Goal: Navigation & Orientation: Understand site structure

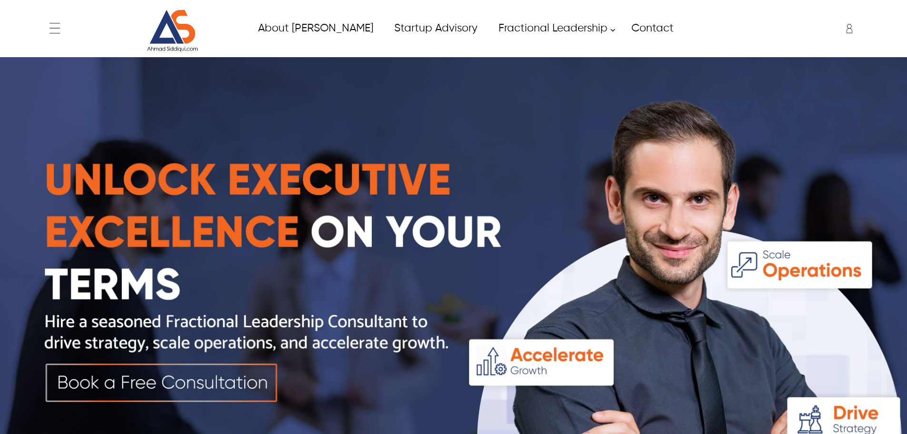
click at [56, 29] on div "← Menu Home About [PERSON_NAME] Fractional Leadership Fractional CIO Fractional…" at bounding box center [453, 29] width 817 height 48
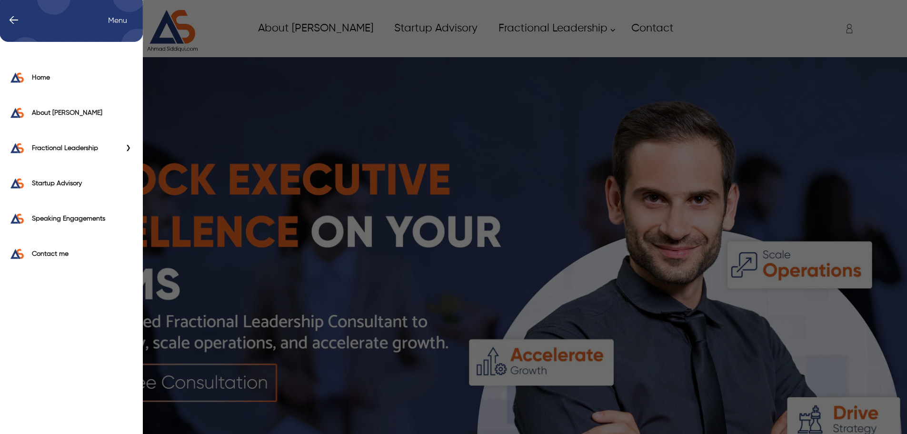
click at [131, 147] on span "Primary Side Menu" at bounding box center [127, 148] width 12 height 10
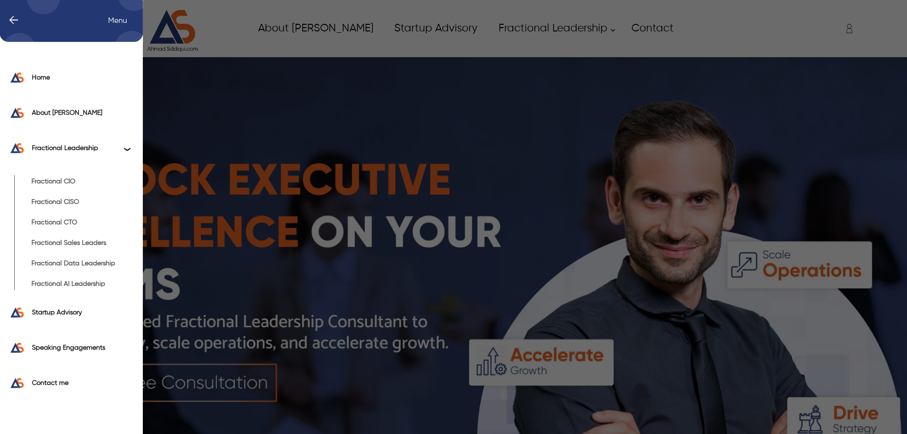
click at [131, 147] on span "Primary Side Menu" at bounding box center [127, 148] width 12 height 10
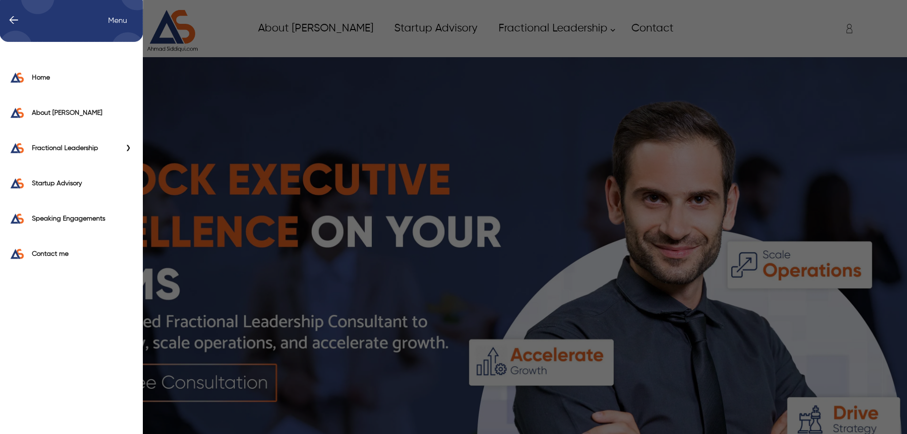
click at [254, 141] on div "← Menu Home About [PERSON_NAME] Fractional Leadership Fractional CIO Fractional…" at bounding box center [453, 217] width 907 height 434
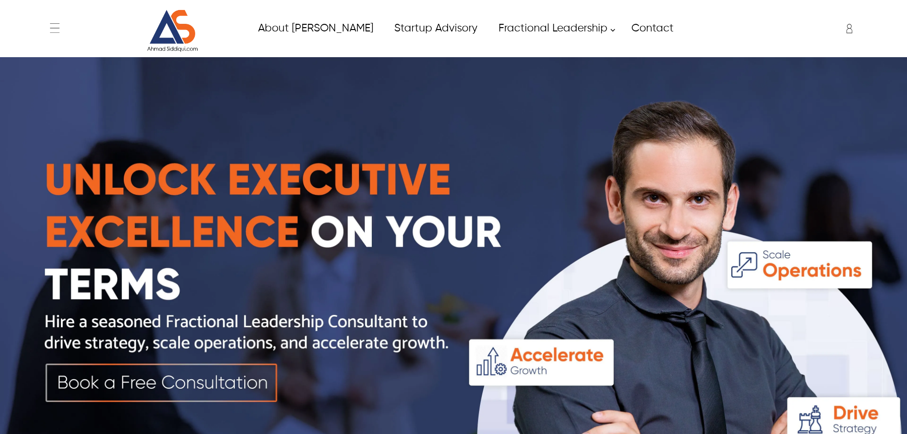
click at [57, 28] on div "← Menu Home About [PERSON_NAME] Fractional Leadership Fractional CIO Fractional…" at bounding box center [453, 29] width 817 height 48
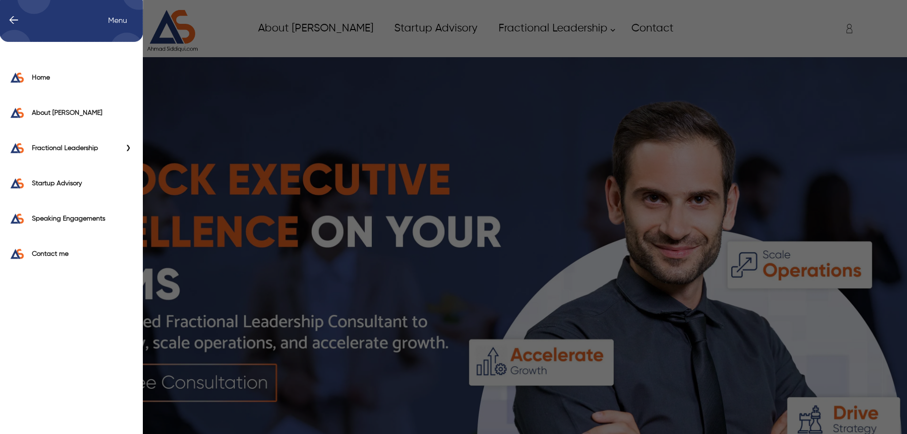
click at [117, 22] on span "Menu" at bounding box center [122, 21] width 29 height 10
click at [221, 98] on div "← Menu Home About [PERSON_NAME] Fractional Leadership Fractional CIO Fractional…" at bounding box center [453, 217] width 907 height 434
